Goal: Information Seeking & Learning: Learn about a topic

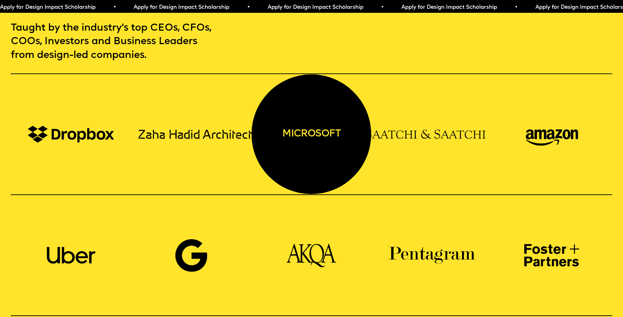
scroll to position [640, 0]
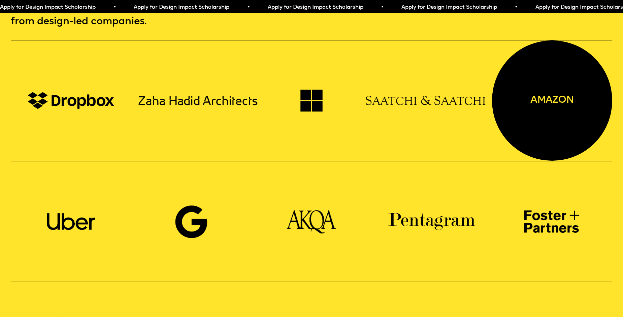
click at [612, 54] on div "amazon" at bounding box center [552, 100] width 120 height 120
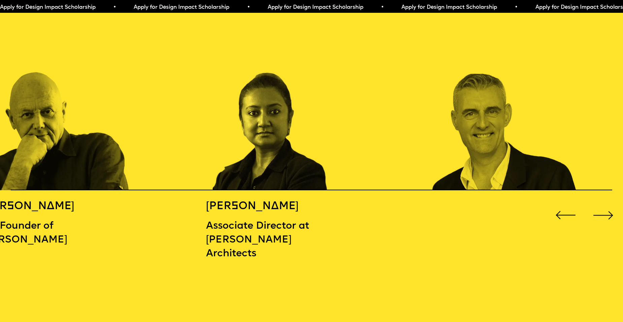
scroll to position [977, 0]
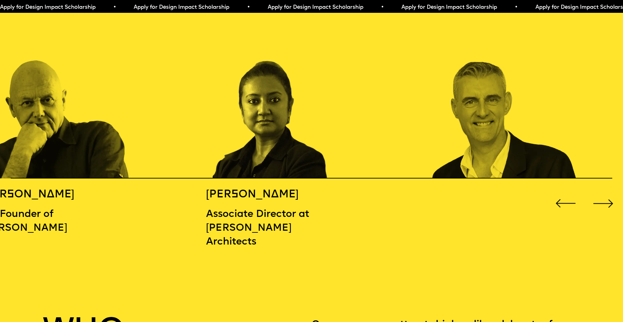
click at [603, 199] on div "Next slide" at bounding box center [603, 203] width 25 height 25
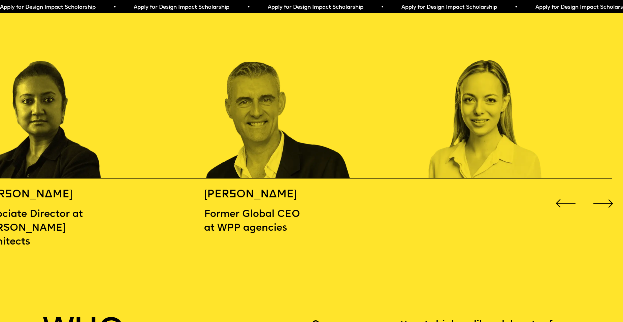
click at [604, 195] on div "Next slide" at bounding box center [603, 203] width 25 height 25
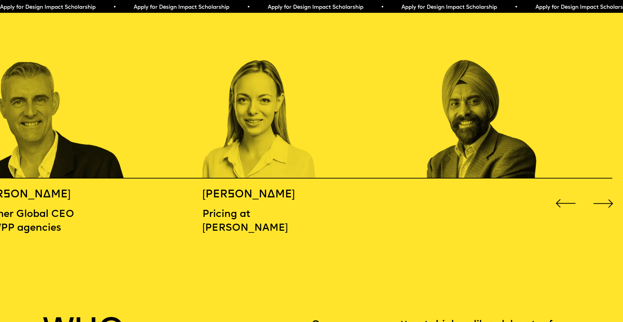
click at [604, 195] on div "Next slide" at bounding box center [603, 203] width 25 height 25
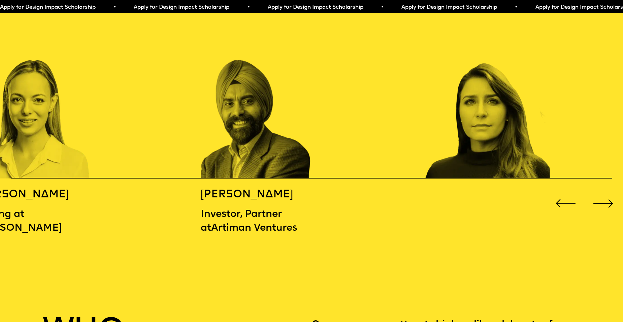
click at [604, 195] on div "Next slide" at bounding box center [603, 203] width 25 height 25
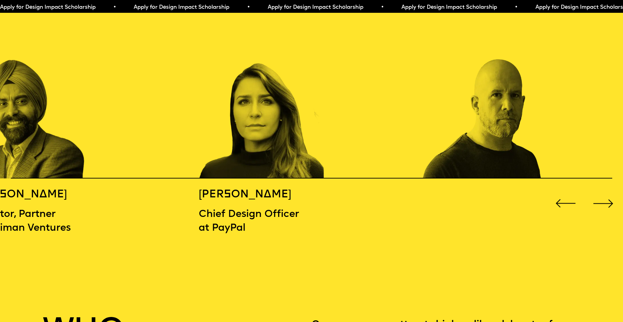
click at [604, 195] on div "Next slide" at bounding box center [603, 203] width 25 height 25
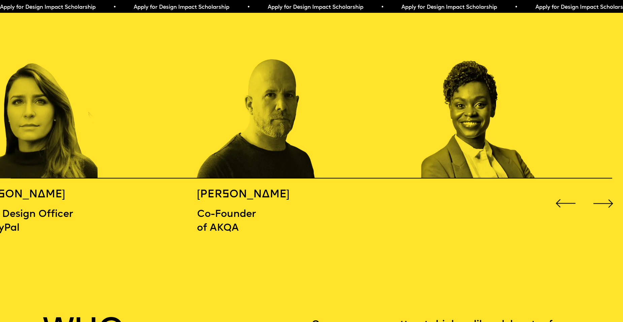
click at [604, 195] on div "Next slide" at bounding box center [603, 203] width 25 height 25
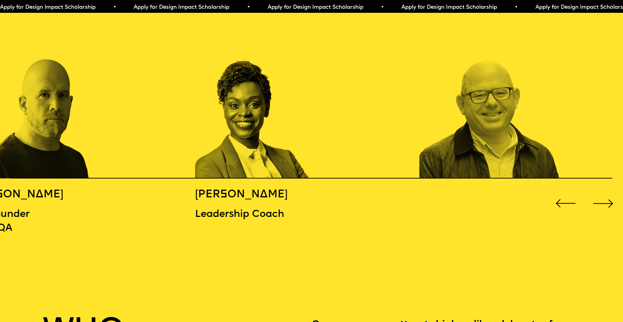
click at [604, 195] on div "Next slide" at bounding box center [603, 203] width 25 height 25
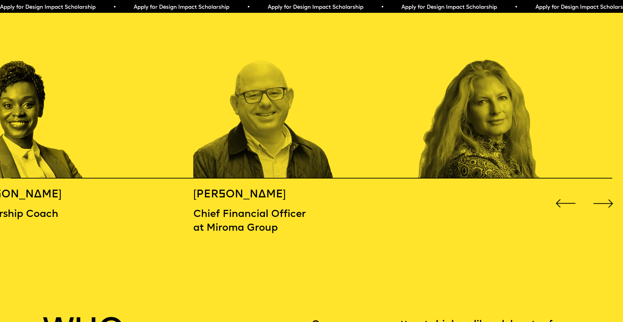
click at [604, 195] on div "Next slide" at bounding box center [603, 203] width 25 height 25
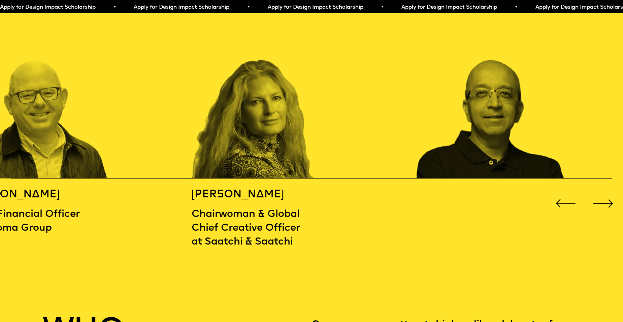
click at [604, 195] on div "Next slide" at bounding box center [603, 203] width 25 height 25
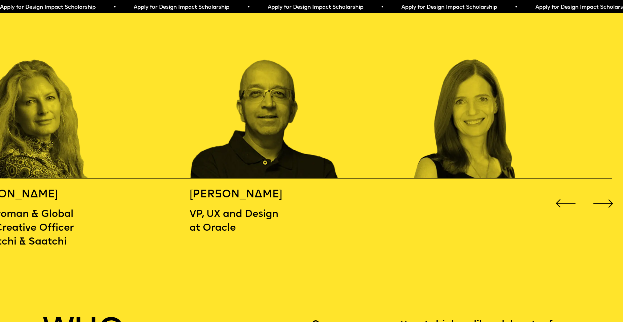
click at [604, 195] on div "Next slide" at bounding box center [603, 203] width 25 height 25
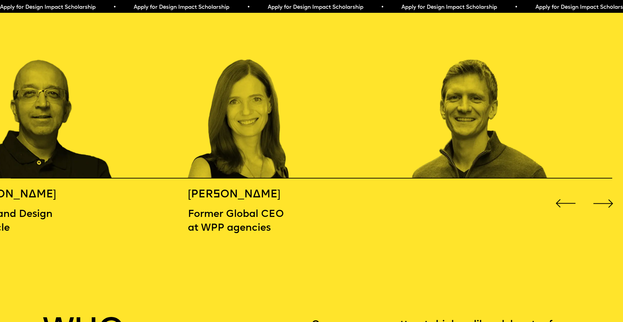
click at [604, 195] on div "Next slide" at bounding box center [603, 203] width 25 height 25
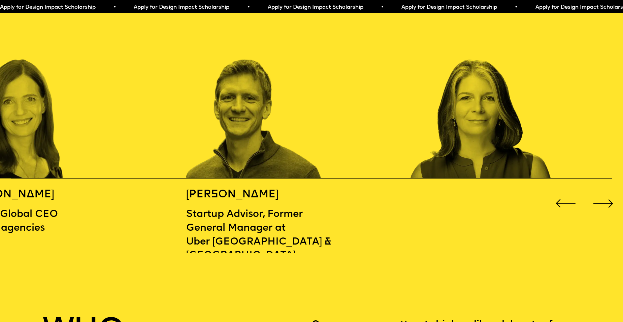
click at [604, 195] on div "Next slide" at bounding box center [603, 203] width 25 height 25
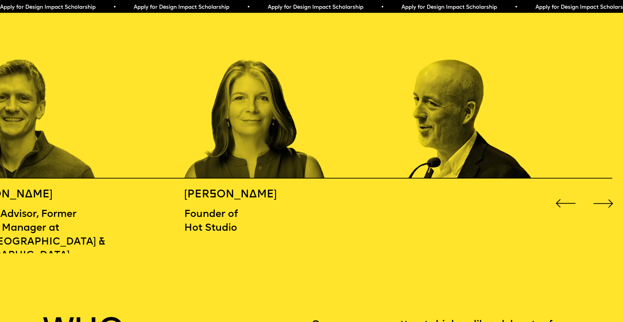
click at [604, 195] on div "Next slide" at bounding box center [603, 203] width 25 height 25
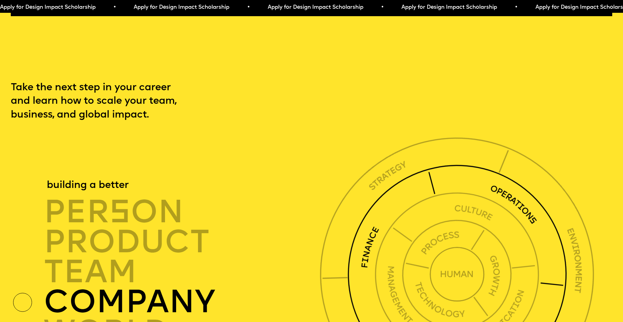
scroll to position [2258, 0]
